Goal: Transaction & Acquisition: Purchase product/service

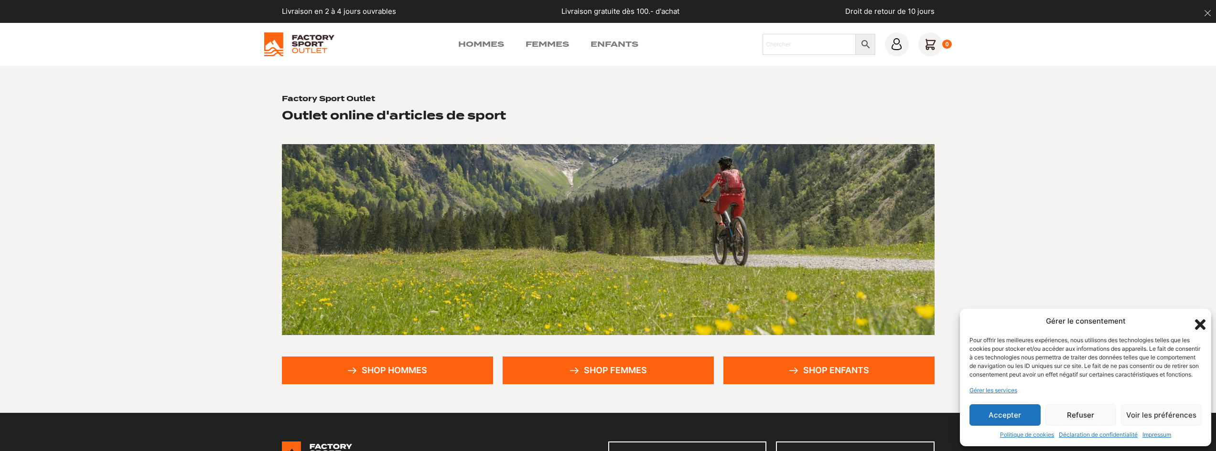
click at [467, 364] on link "Shop hommes" at bounding box center [387, 371] width 211 height 28
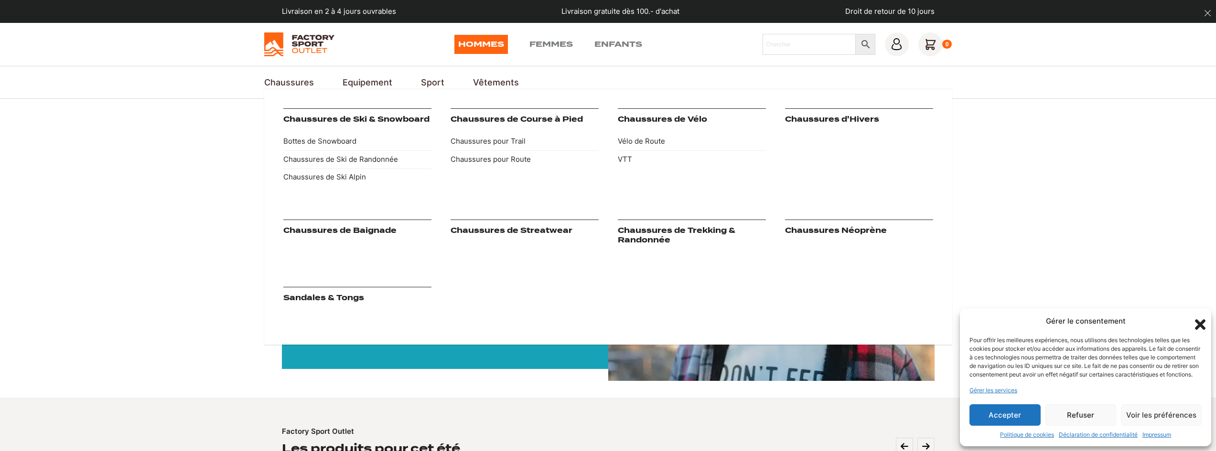
click at [539, 230] on link "Chaussures de Streatwear" at bounding box center [511, 230] width 122 height 9
